Goal: Task Accomplishment & Management: Manage account settings

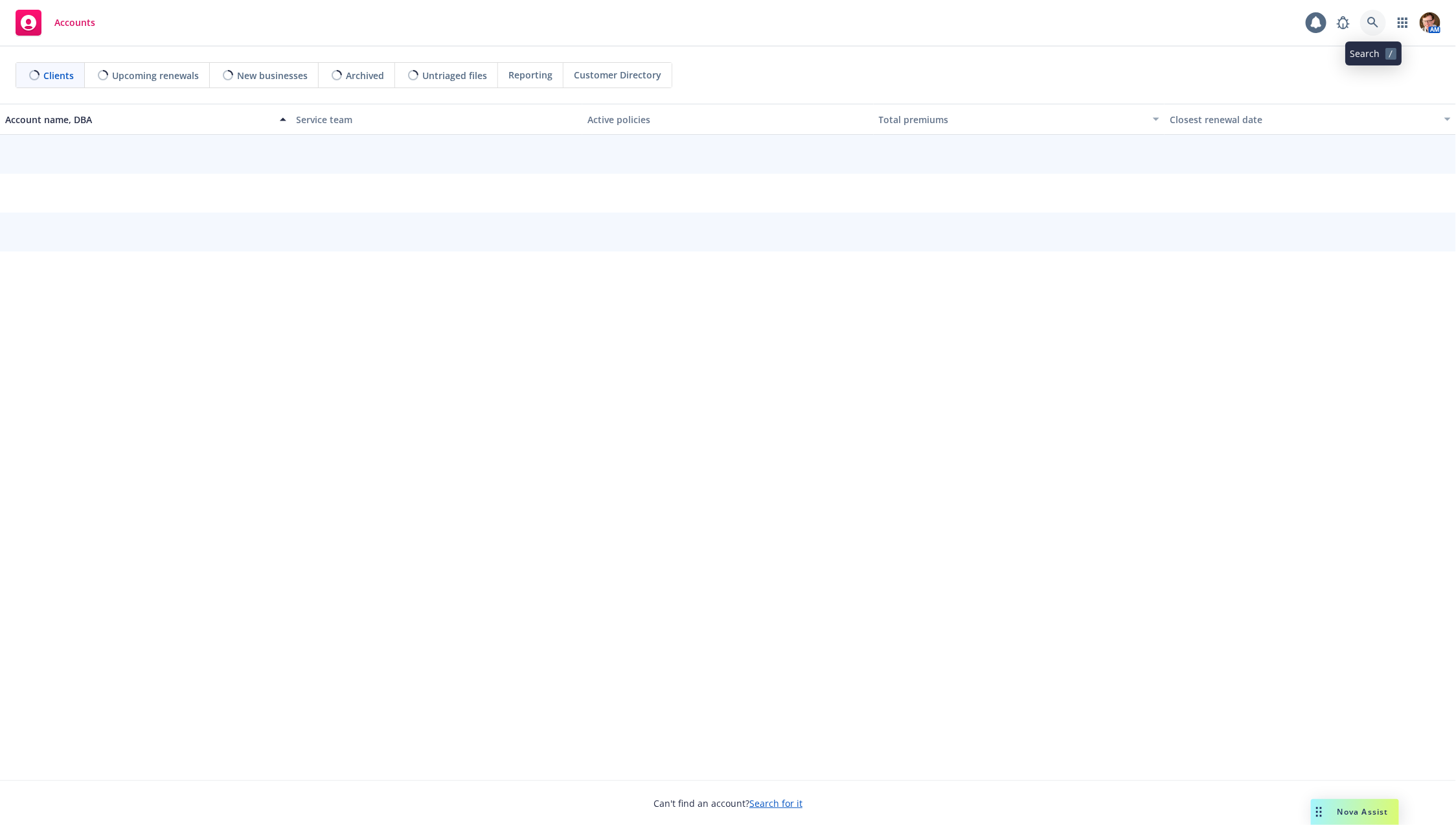
click at [1376, 24] on icon at bounding box center [1373, 22] width 11 height 11
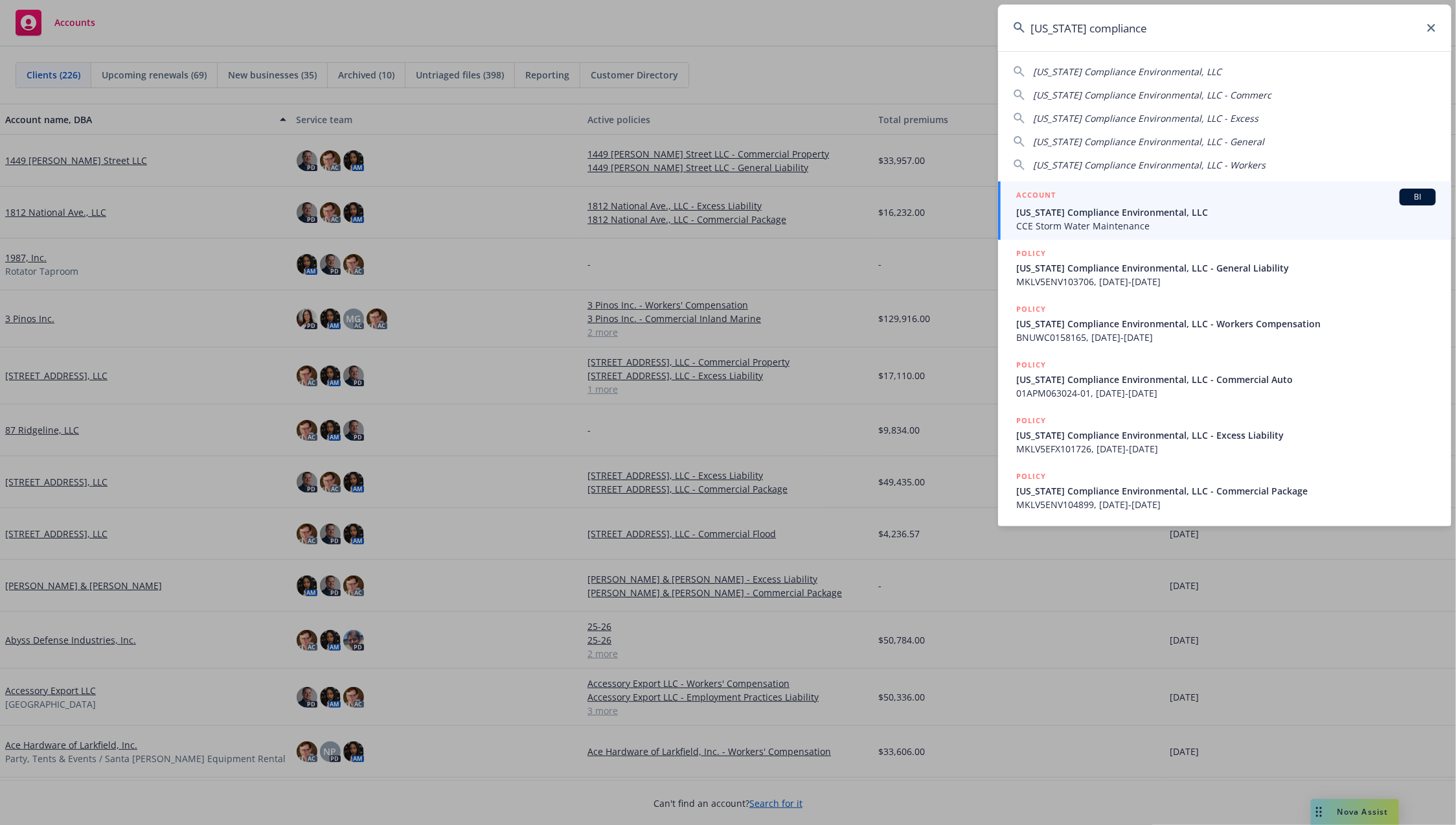
type input "[US_STATE] compliance"
click at [1104, 200] on div "ACCOUNT BI" at bounding box center [1226, 197] width 420 height 17
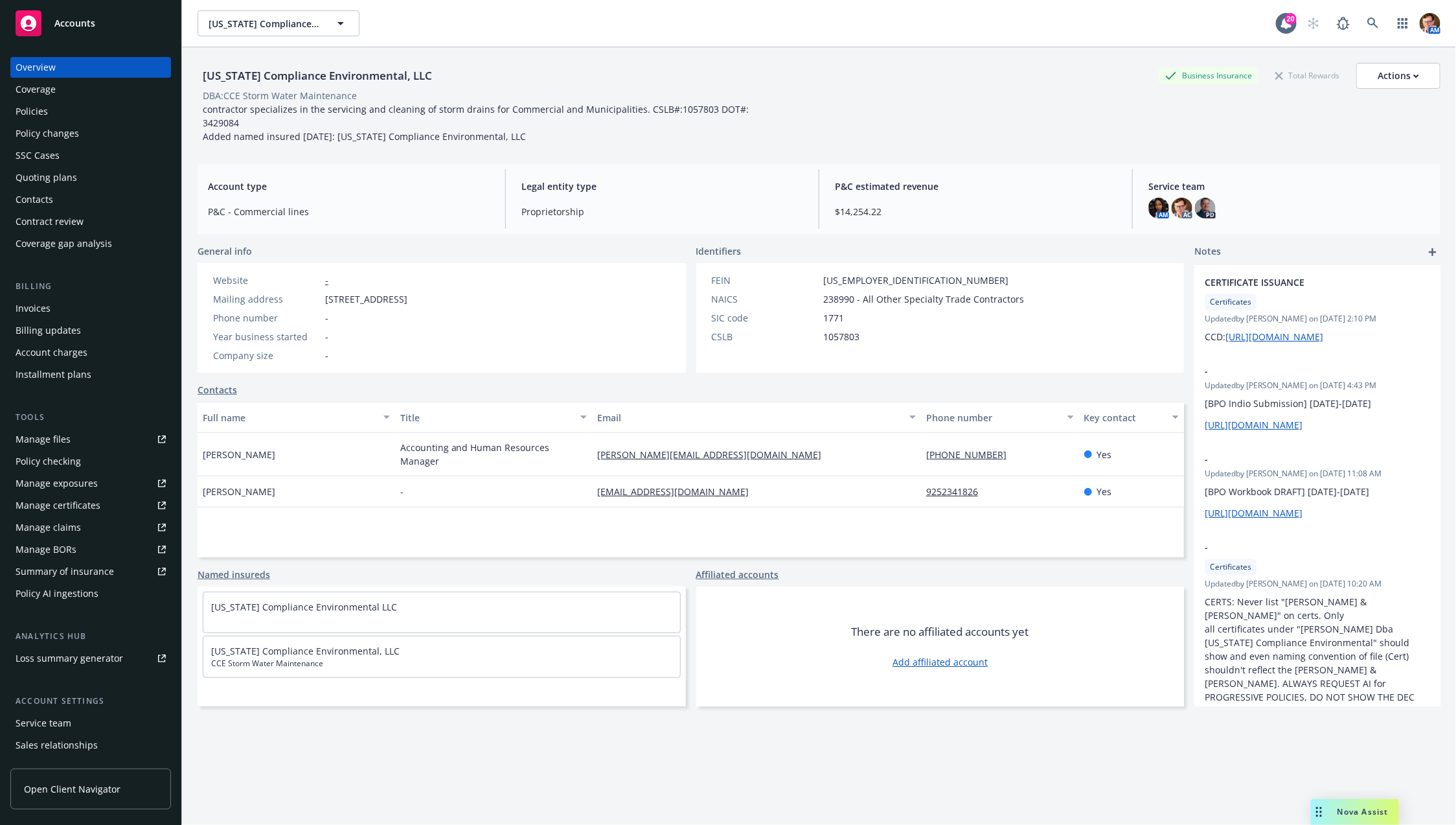
click at [88, 177] on div "Quoting plans" at bounding box center [90, 177] width 150 height 21
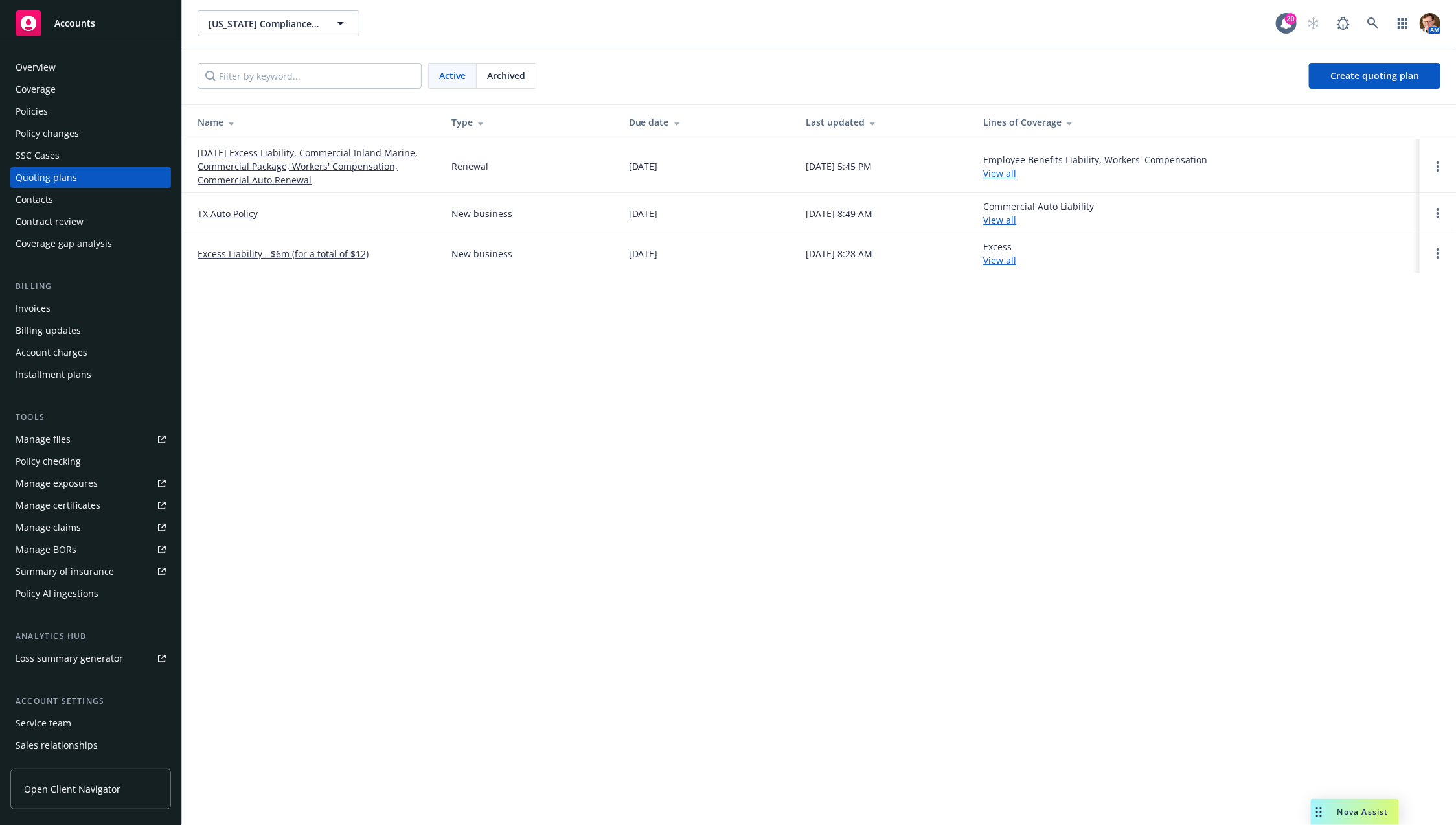
click at [82, 512] on div "Manage certificates" at bounding box center [58, 505] width 85 height 21
click at [45, 433] on div "Manage files" at bounding box center [43, 439] width 55 height 21
click at [80, 199] on div "Contacts" at bounding box center [90, 199] width 150 height 21
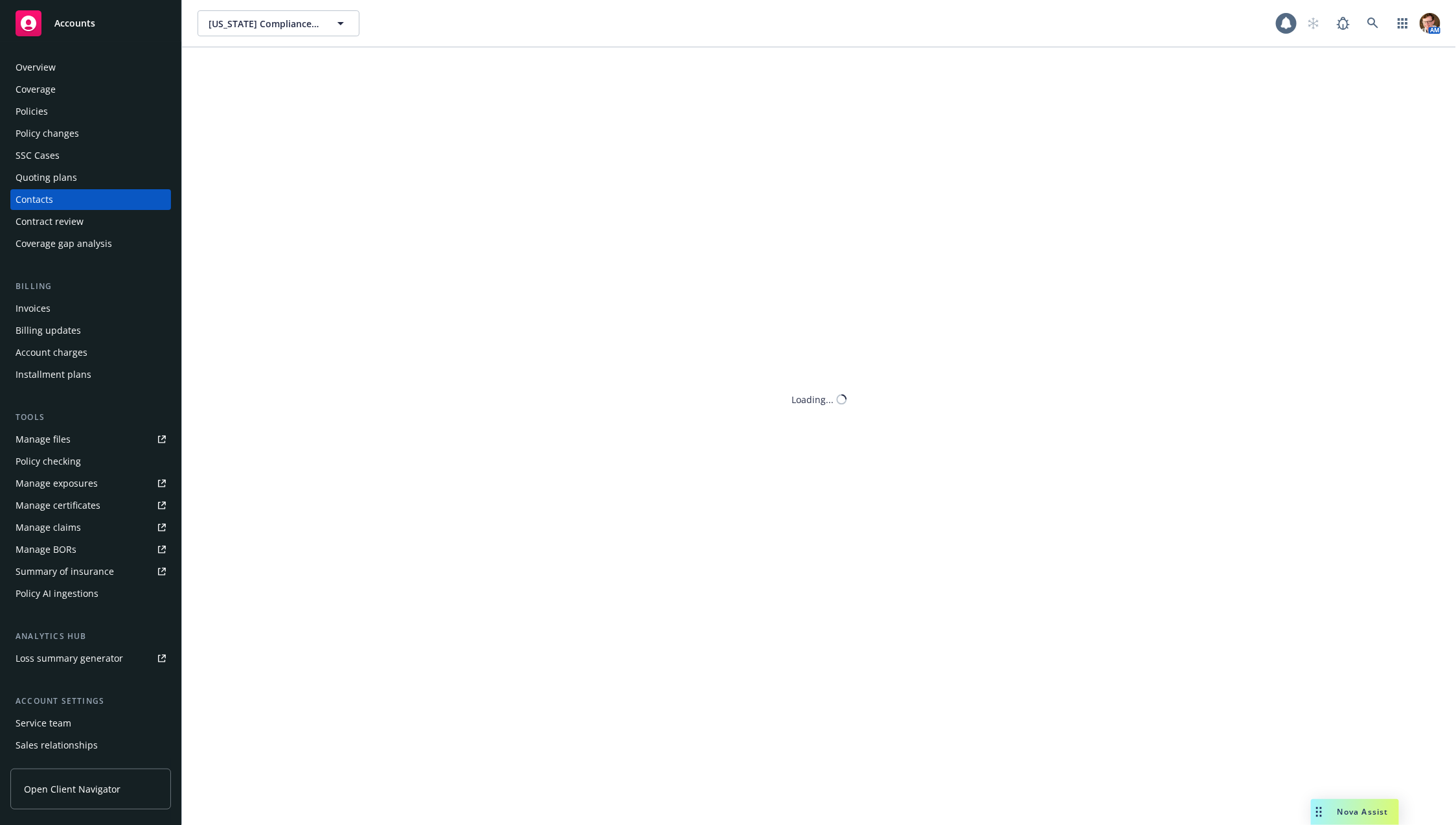
click at [90, 178] on div "Quoting plans" at bounding box center [90, 177] width 150 height 21
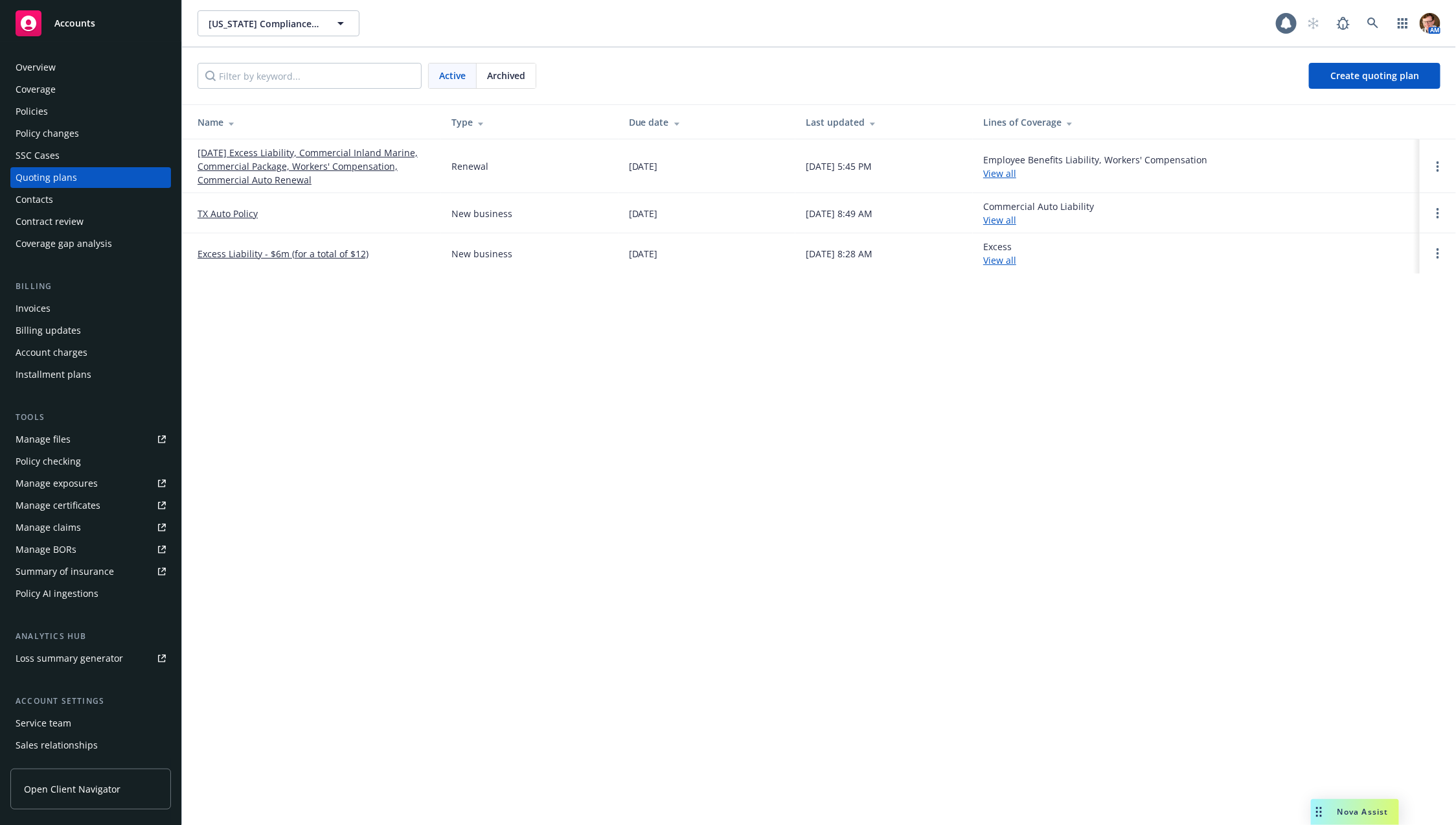
click at [275, 158] on link "[DATE] Excess Liability, Commercial Inland Marine, Commercial Package, Workers'…" at bounding box center [314, 165] width 233 height 41
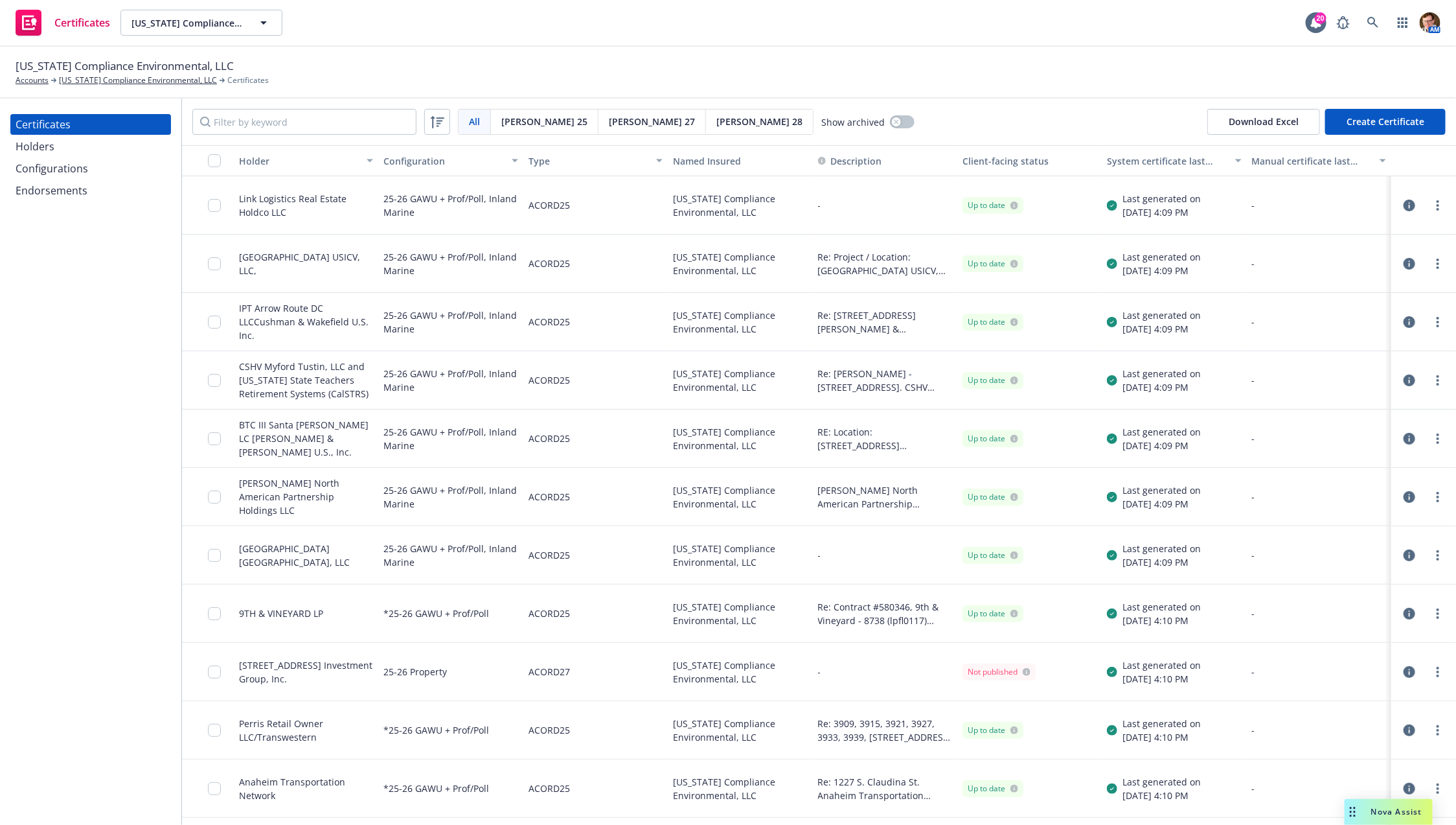
click at [1404, 207] on icon "button" at bounding box center [1409, 205] width 12 height 12
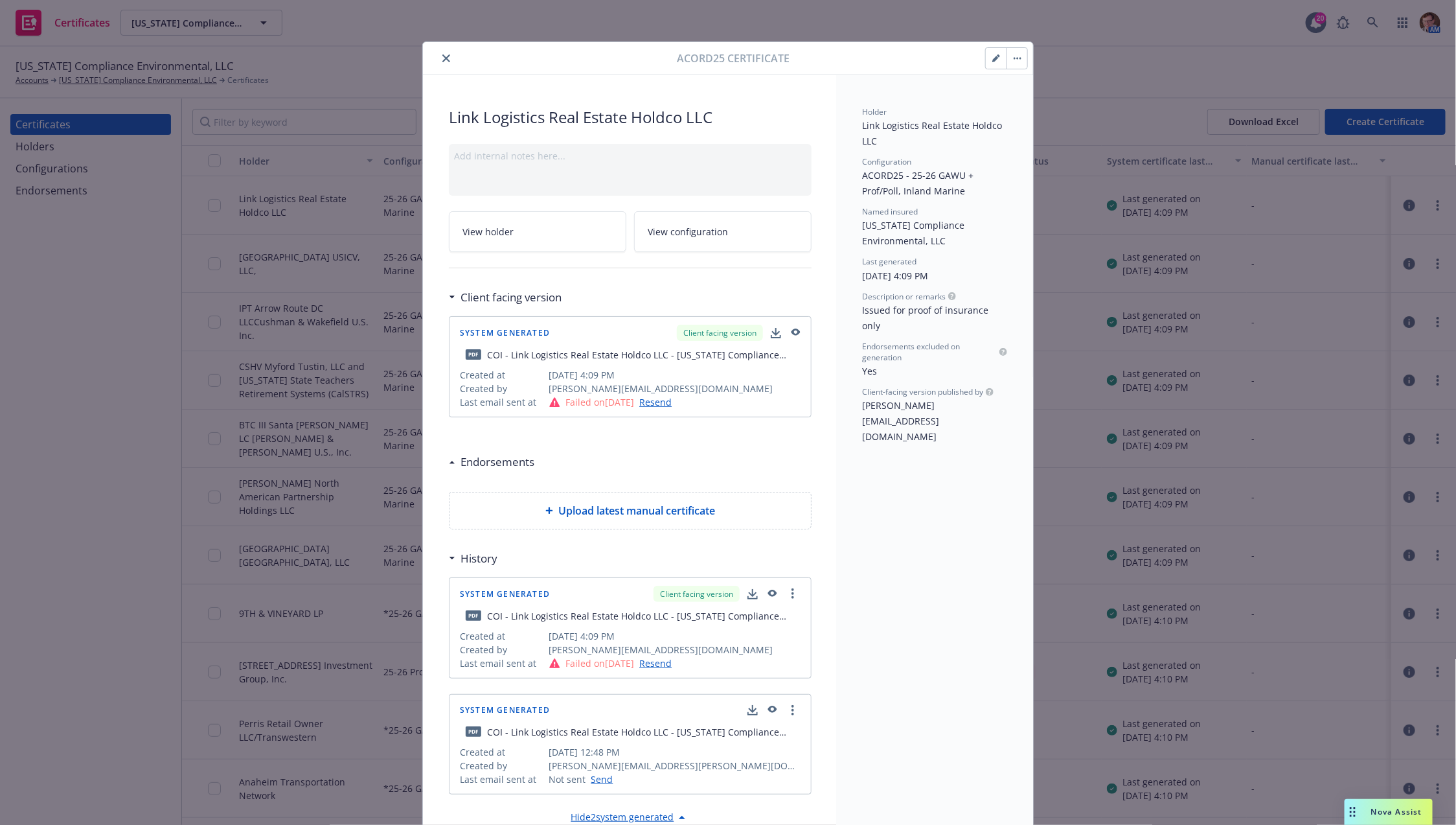
click at [442, 55] on icon "close" at bounding box center [446, 58] width 8 height 8
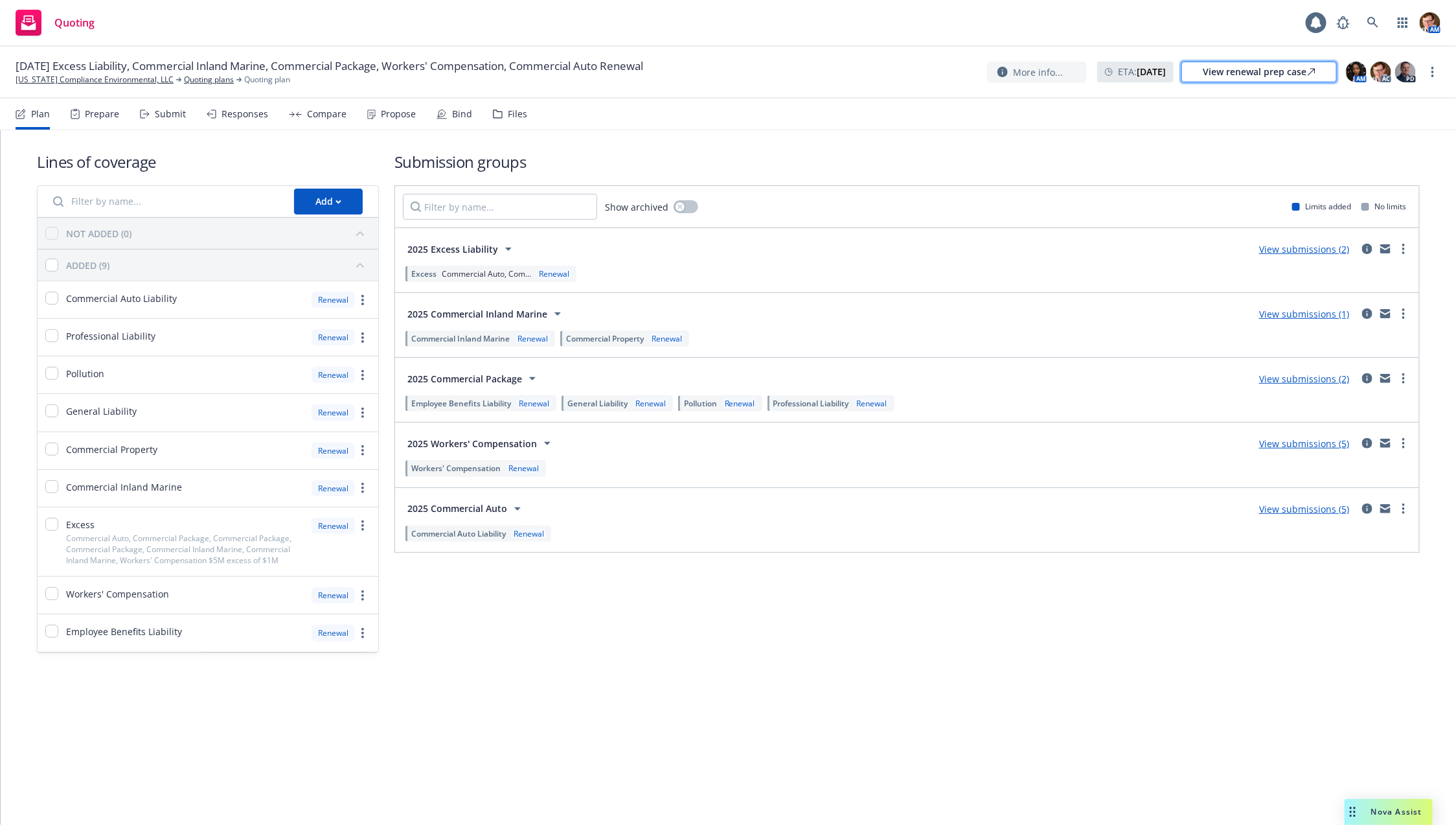
click at [1255, 72] on div "View renewal prep case" at bounding box center [1259, 72] width 113 height 19
